Goal: Task Accomplishment & Management: Use online tool/utility

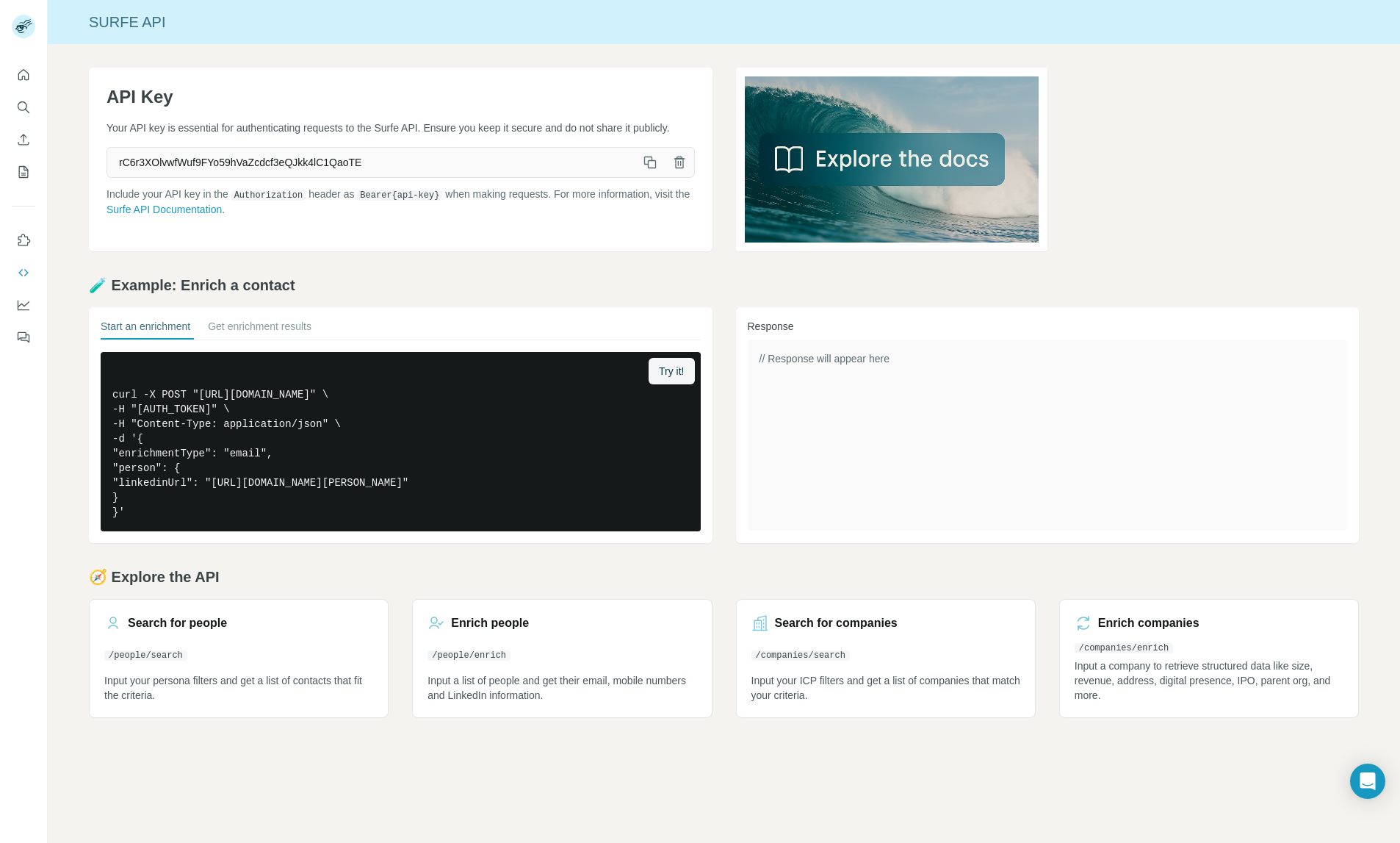
click at [38, 167] on div at bounding box center [24, 201] width 47 height 297
click at [25, 239] on icon "Use Surfe on LinkedIn" at bounding box center [23, 240] width 15 height 15
click at [25, 130] on button "Enrich CSV" at bounding box center [24, 139] width 24 height 27
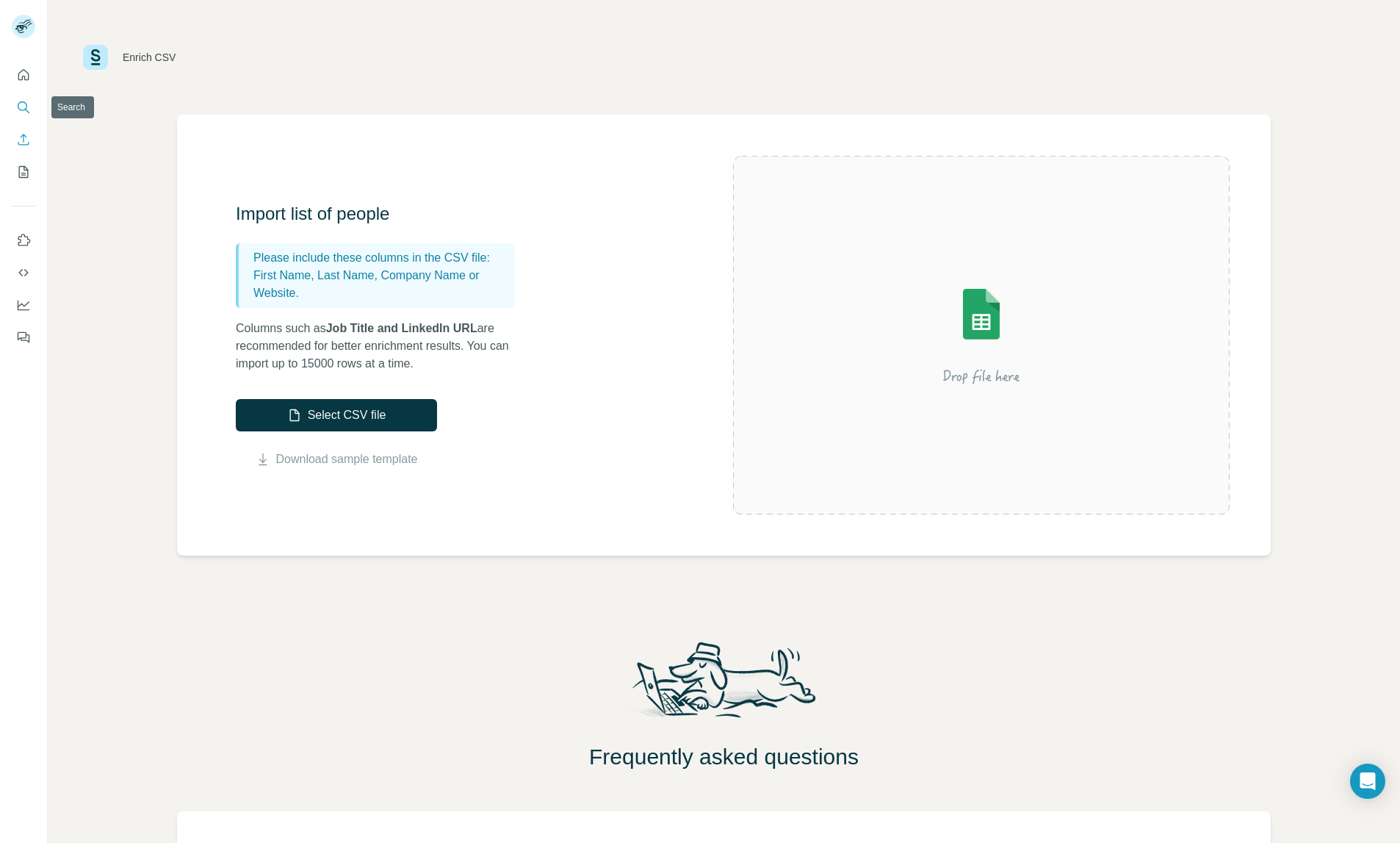
click at [25, 116] on button "Search" at bounding box center [24, 107] width 24 height 27
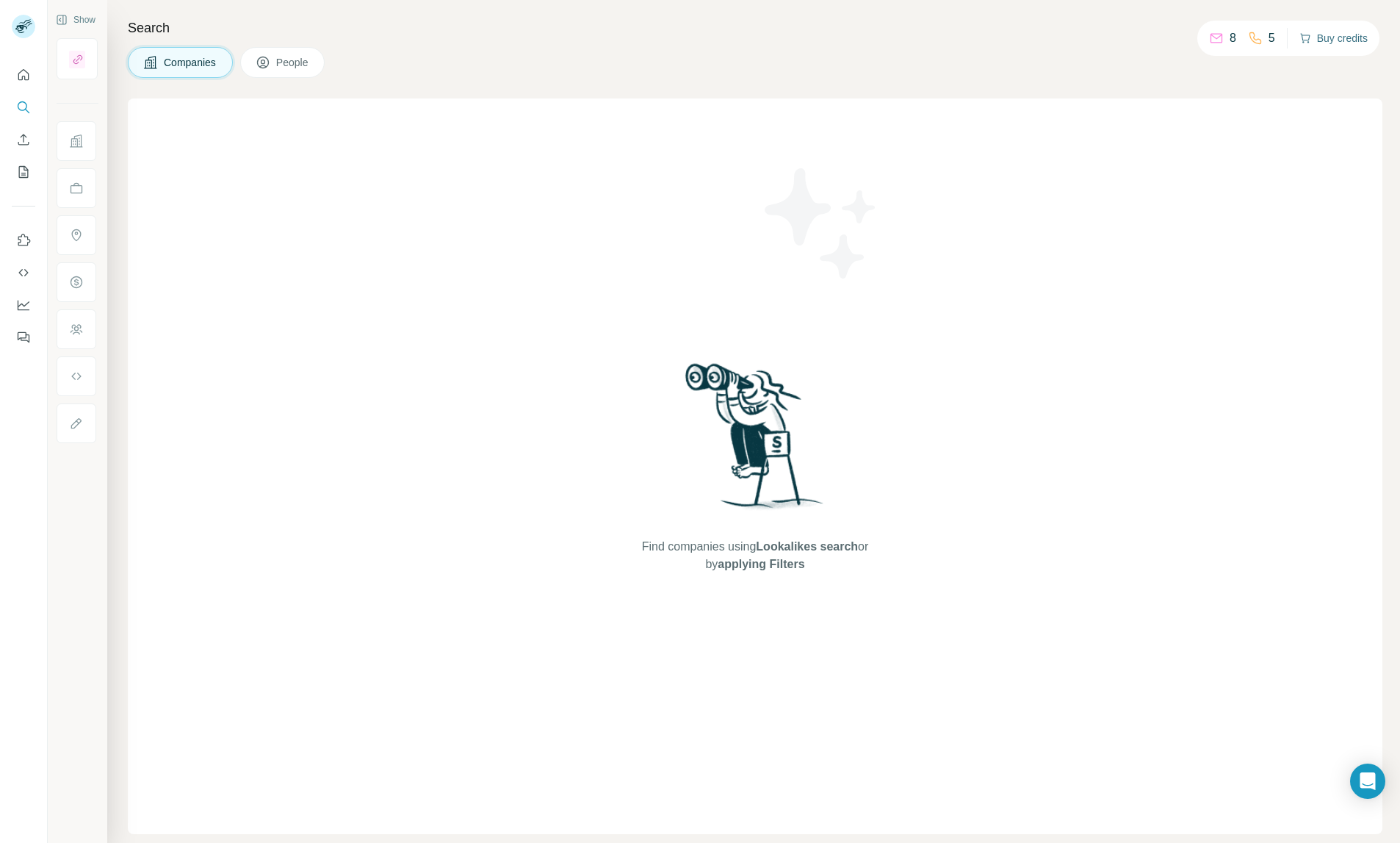
click at [1319, 44] on button "Buy credits" at bounding box center [1333, 38] width 68 height 21
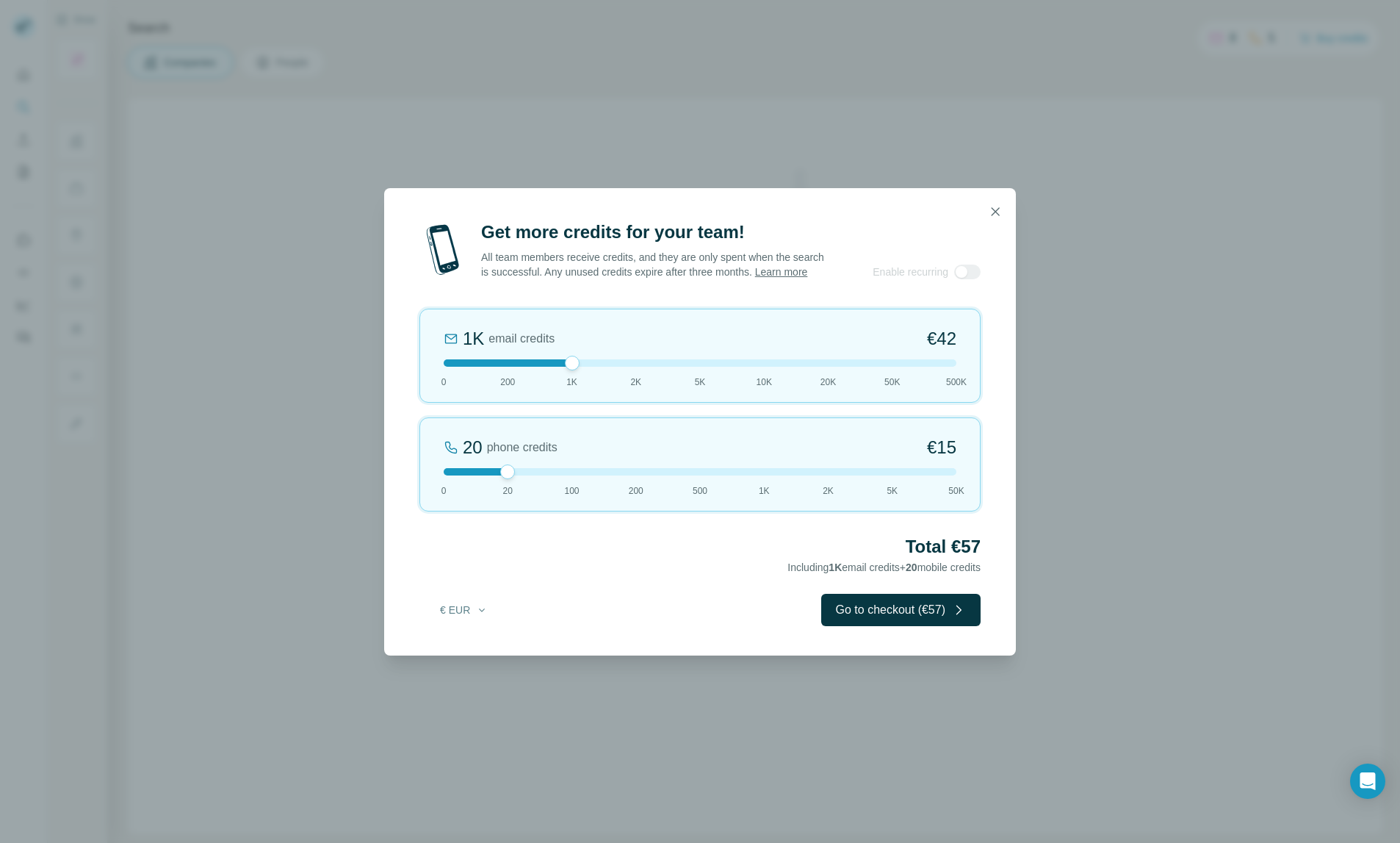
drag, startPoint x: 503, startPoint y: 359, endPoint x: 565, endPoint y: 363, distance: 62.1
click at [565, 363] on div at bounding box center [571, 362] width 15 height 15
drag, startPoint x: 507, startPoint y: 474, endPoint x: 763, endPoint y: 472, distance: 256.0
click at [763, 473] on div at bounding box center [764, 471] width 15 height 15
click at [995, 212] on icon "button" at bounding box center [995, 211] width 15 height 15
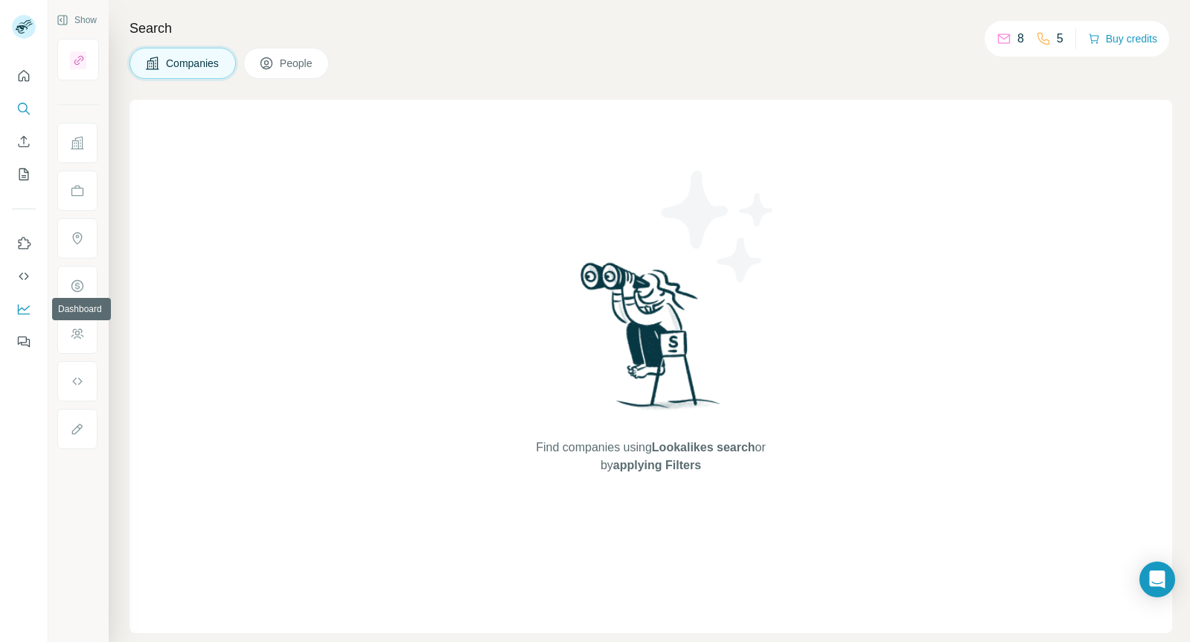
click at [28, 307] on icon "Dashboard" at bounding box center [24, 308] width 12 height 6
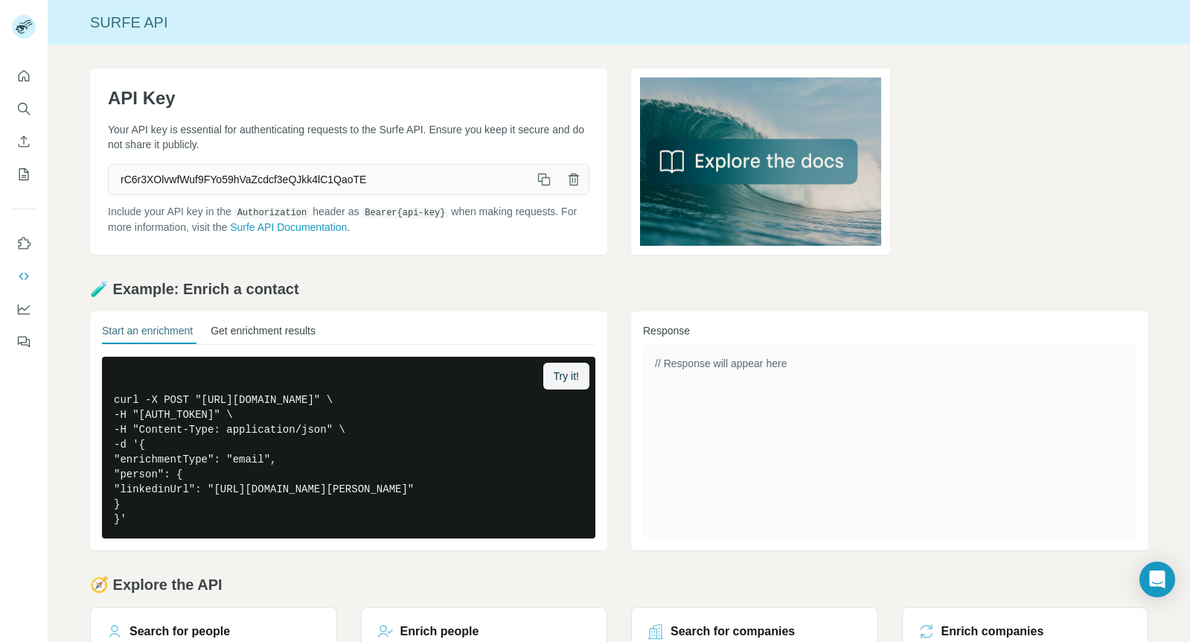
click at [297, 324] on button "Get enrichment results" at bounding box center [263, 333] width 105 height 21
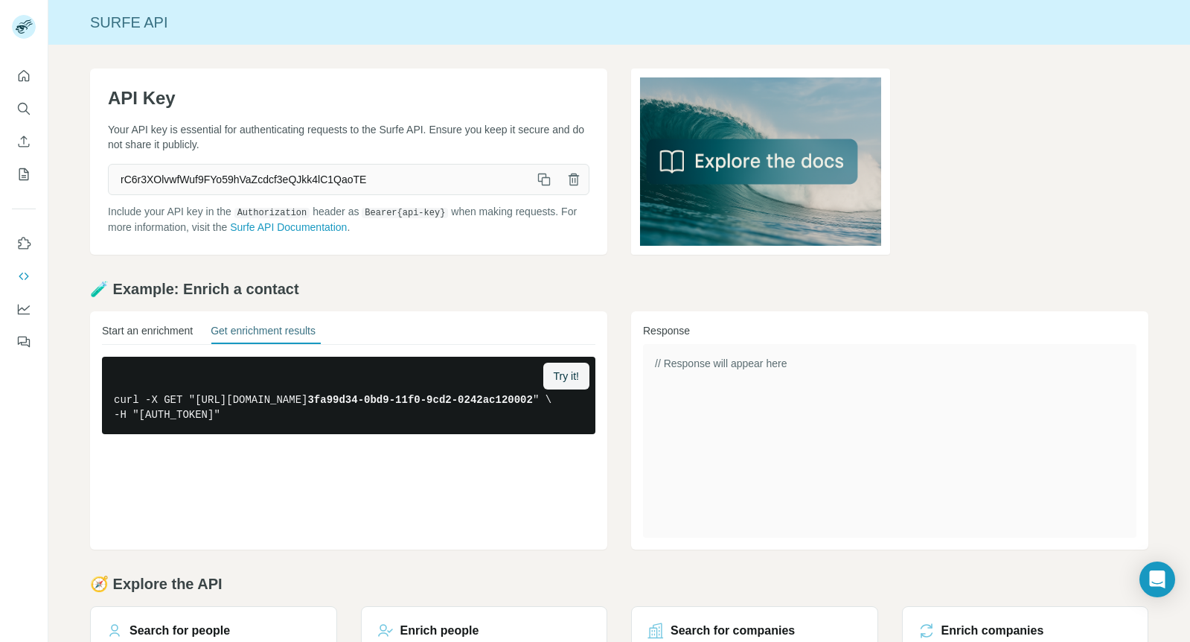
click at [180, 325] on button "Start an enrichment" at bounding box center [147, 333] width 91 height 21
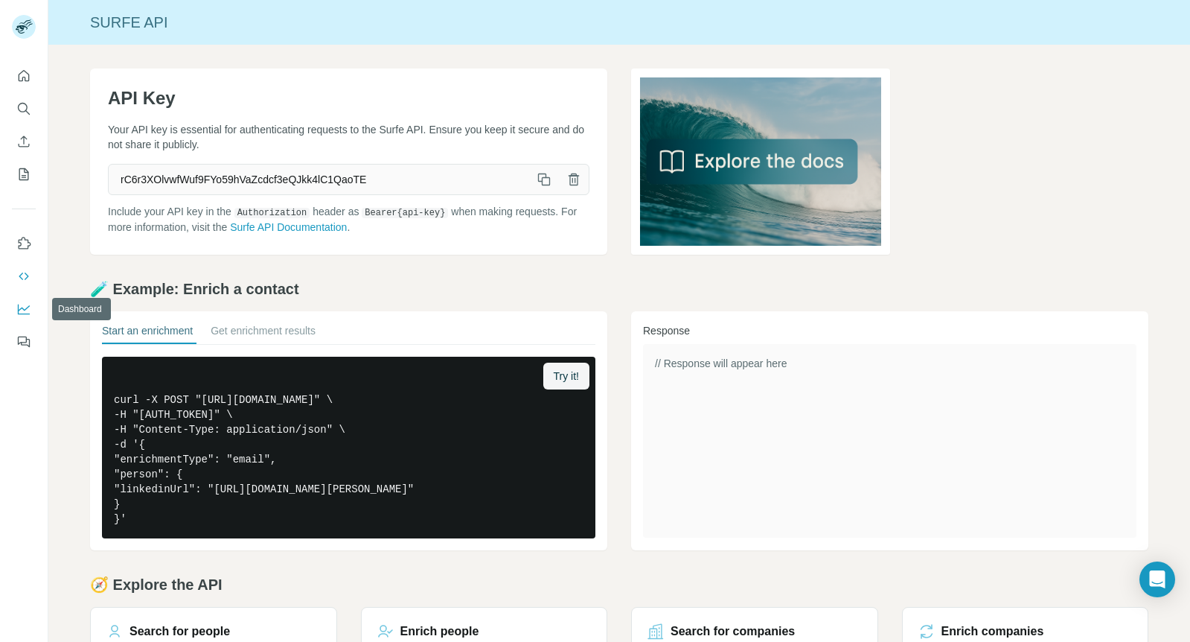
click at [29, 306] on icon "Dashboard" at bounding box center [24, 308] width 12 height 6
